Goal: Navigation & Orientation: Go to known website

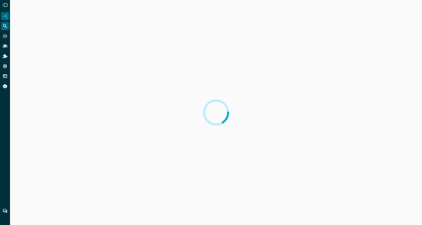
click at [3, 27] on icon "Federated Search" at bounding box center [5, 26] width 5 height 5
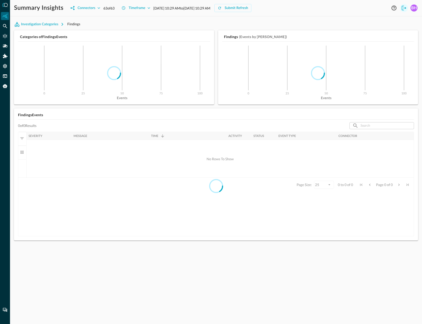
click at [402, 11] on icon "Logout" at bounding box center [404, 8] width 6 height 6
